Goal: Task Accomplishment & Management: Use online tool/utility

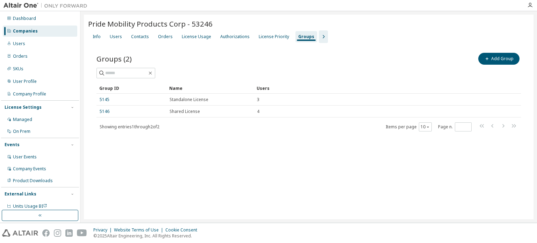
click at [28, 30] on div "Companies" at bounding box center [25, 31] width 25 height 6
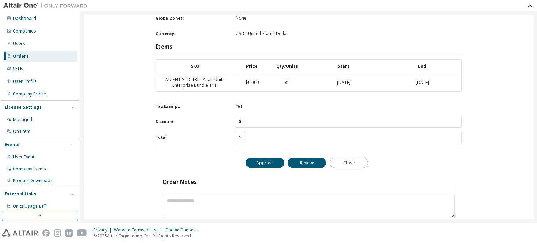
scroll to position [438, 0]
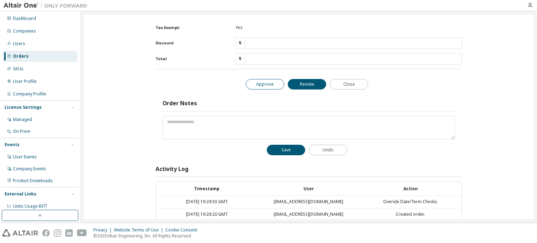
click at [262, 79] on button "Approve" at bounding box center [265, 84] width 38 height 10
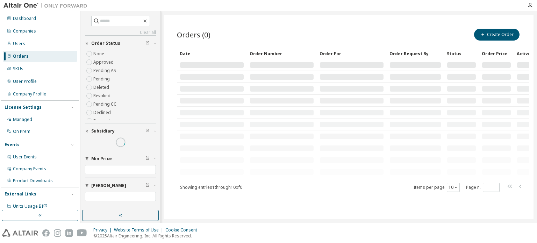
scroll to position [0, 0]
